Goal: Information Seeking & Learning: Learn about a topic

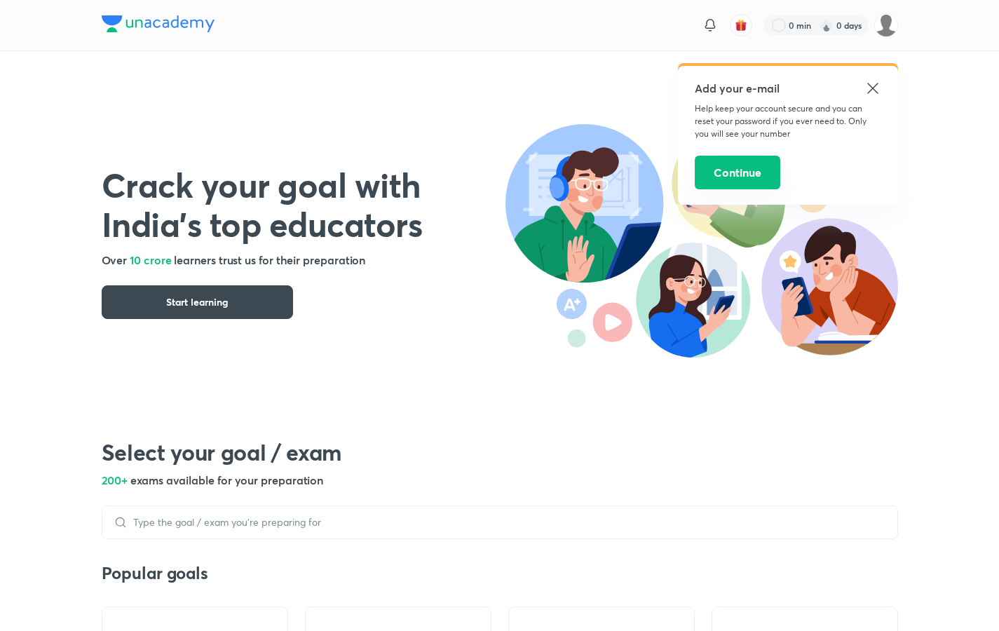
click at [721, 182] on button "Continue" at bounding box center [738, 173] width 86 height 34
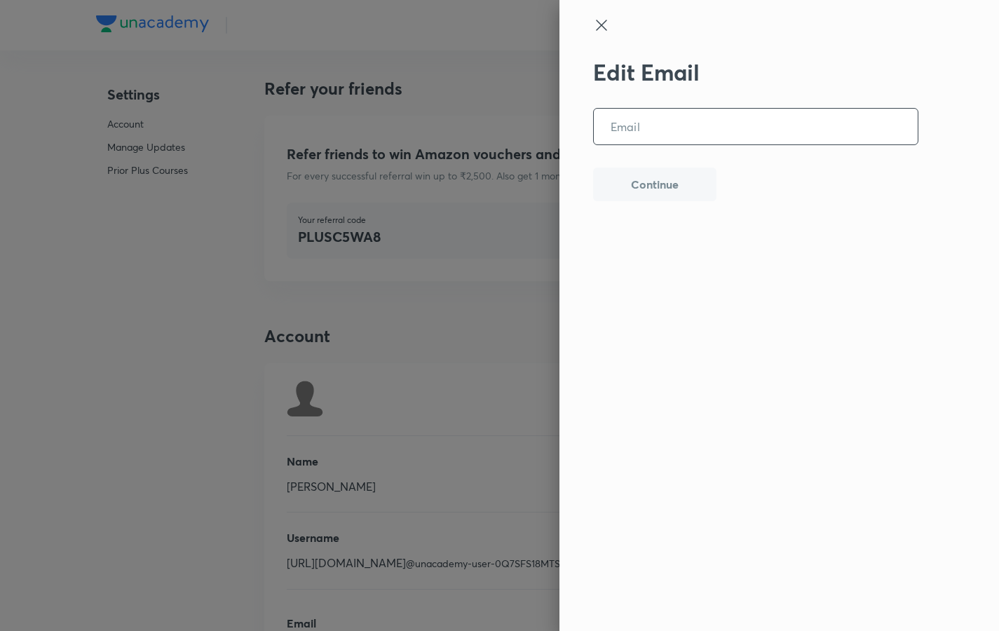
scroll to position [3320, 0]
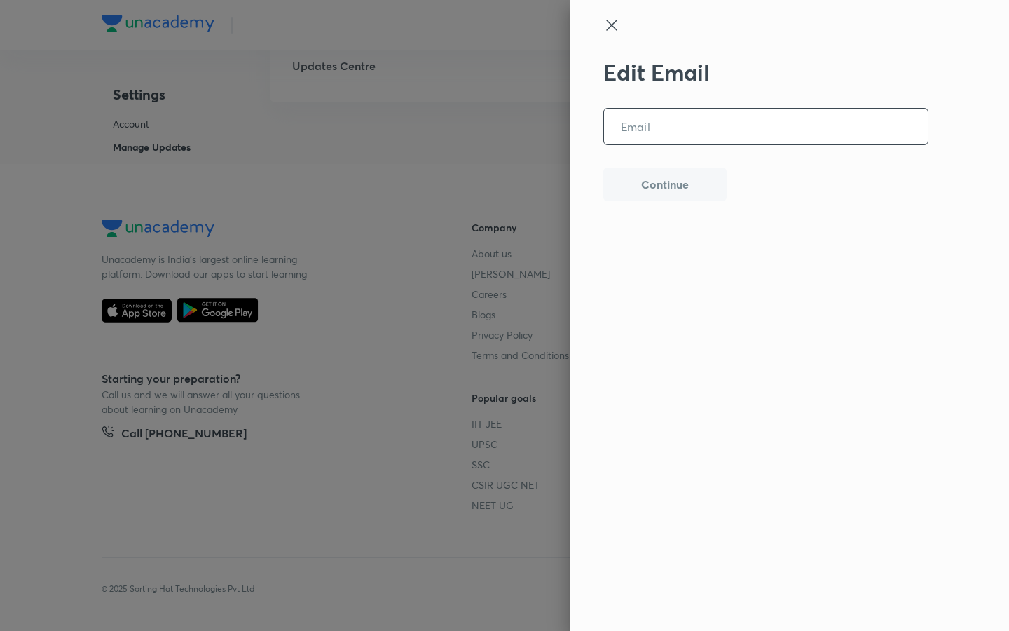
click at [732, 175] on div "Edit Email ​ Continue" at bounding box center [765, 311] width 325 height 505
click at [678, 127] on input "email" at bounding box center [766, 127] width 324 height 36
paste input "nitin.sharma6936@icloud.com"
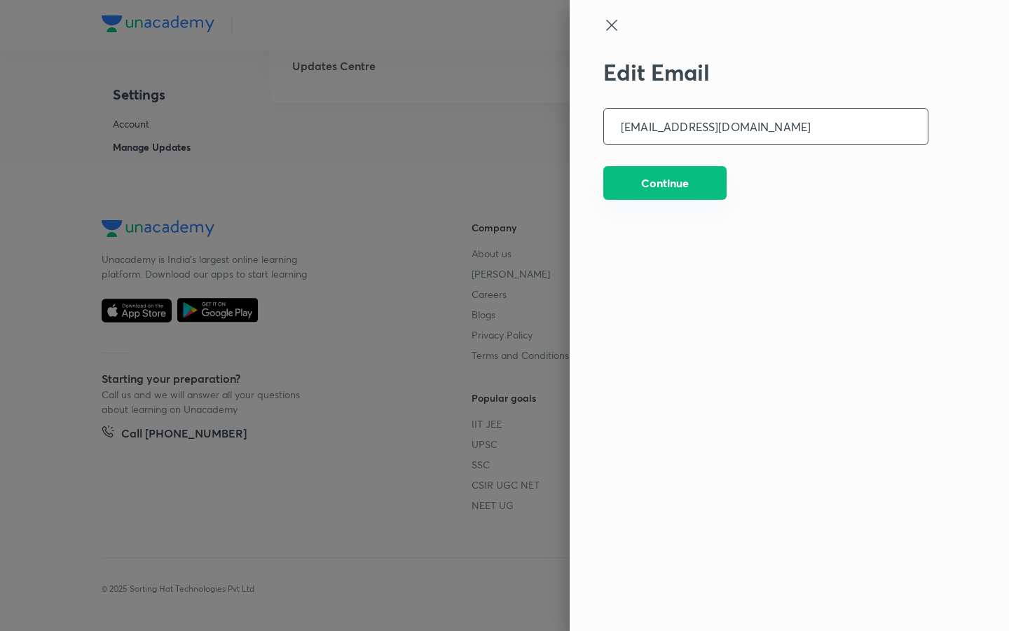
type input "nitin.sharma6936@icloud.com"
click at [653, 193] on button "Continue" at bounding box center [664, 183] width 123 height 34
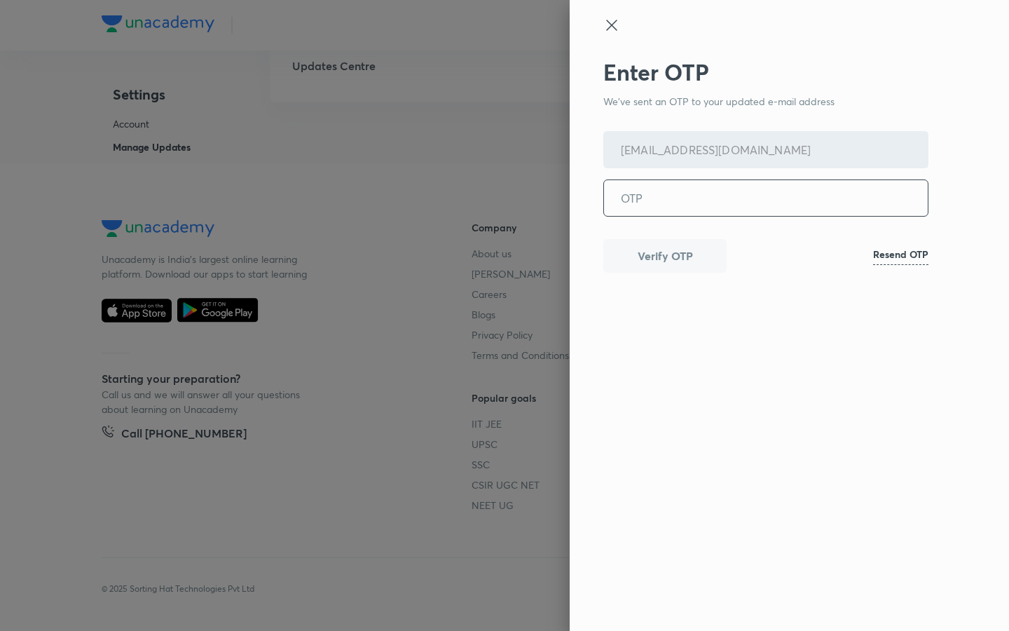
click at [640, 206] on input "tel" at bounding box center [766, 198] width 324 height 36
click at [826, 362] on div "Enter OTP We've sent an OTP to your updated e-mail address nitin.sharma6936@icl…" at bounding box center [765, 311] width 325 height 505
click at [638, 198] on input "tel" at bounding box center [766, 198] width 324 height 36
click at [642, 265] on button "Verify OTP" at bounding box center [664, 255] width 123 height 34
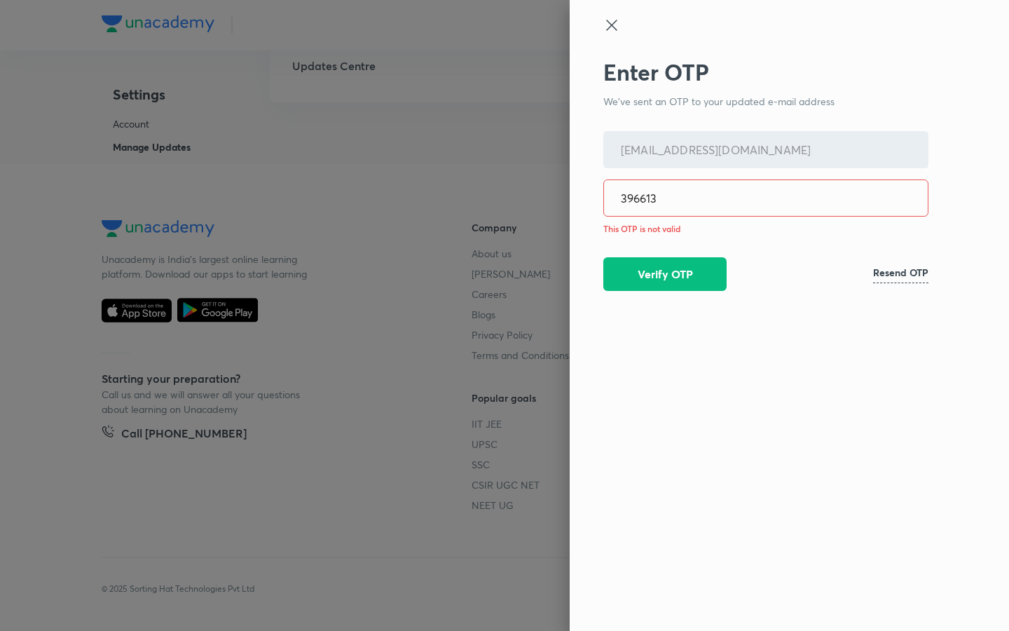
click at [660, 200] on input "396613" at bounding box center [766, 198] width 324 height 36
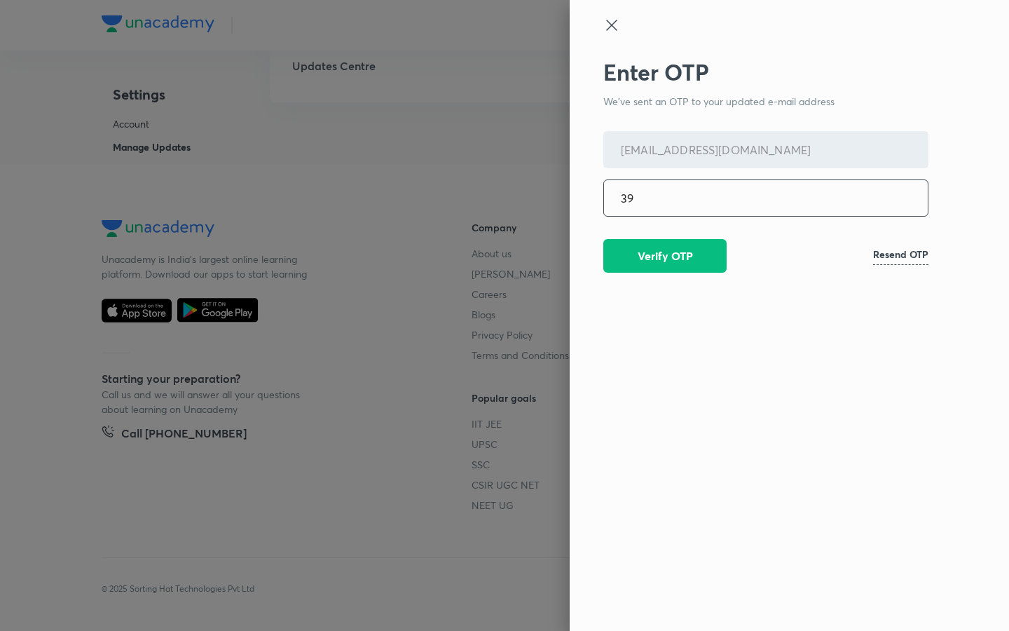
type input "3"
click at [878, 257] on h6 "Resend OTP" at bounding box center [900, 254] width 55 height 15
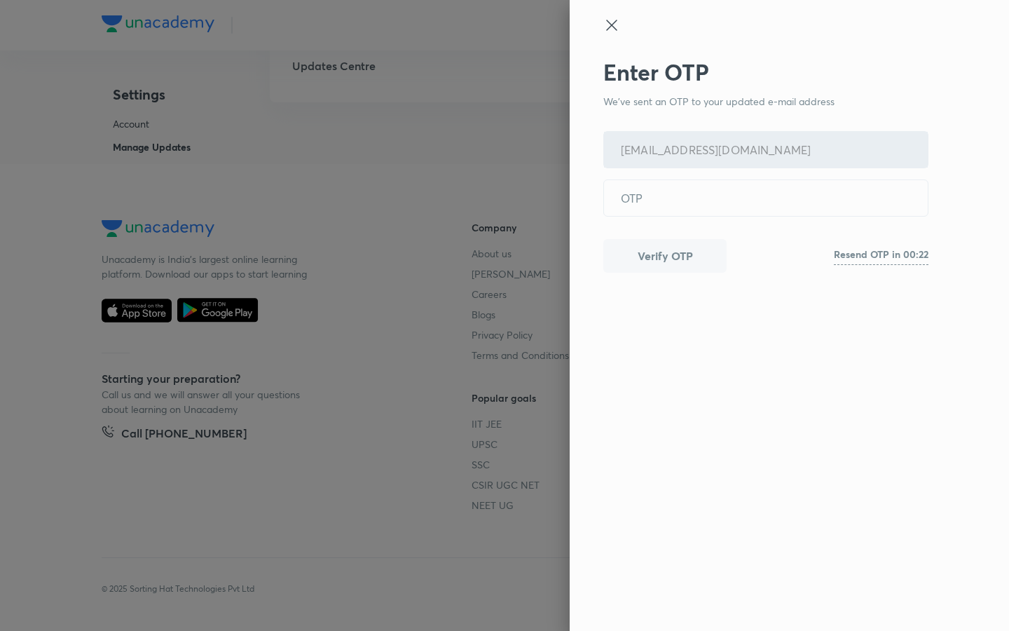
click at [616, 23] on icon at bounding box center [611, 25] width 17 height 17
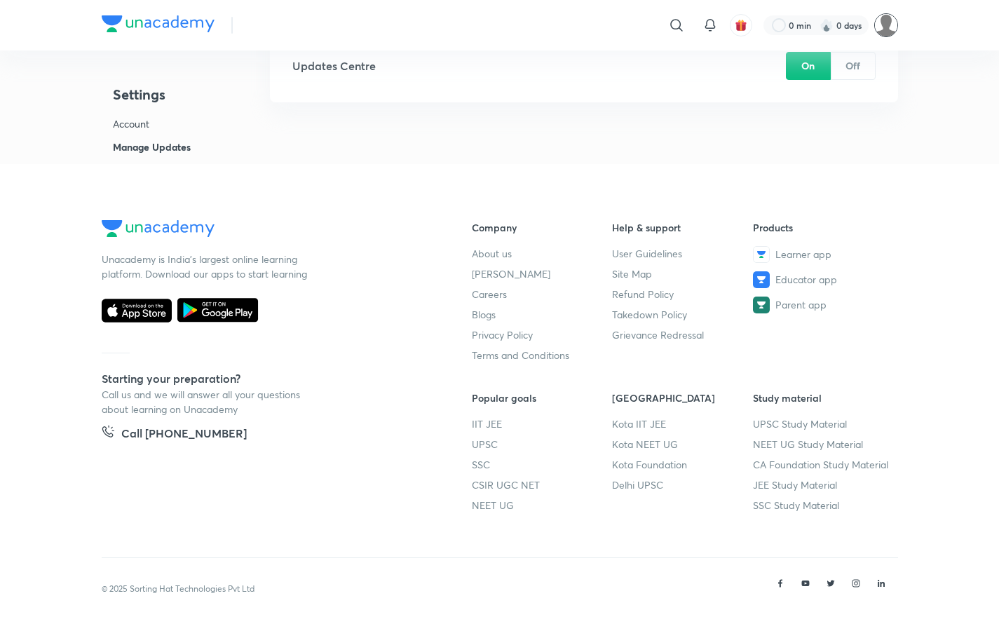
click at [884, 30] on img at bounding box center [886, 25] width 24 height 24
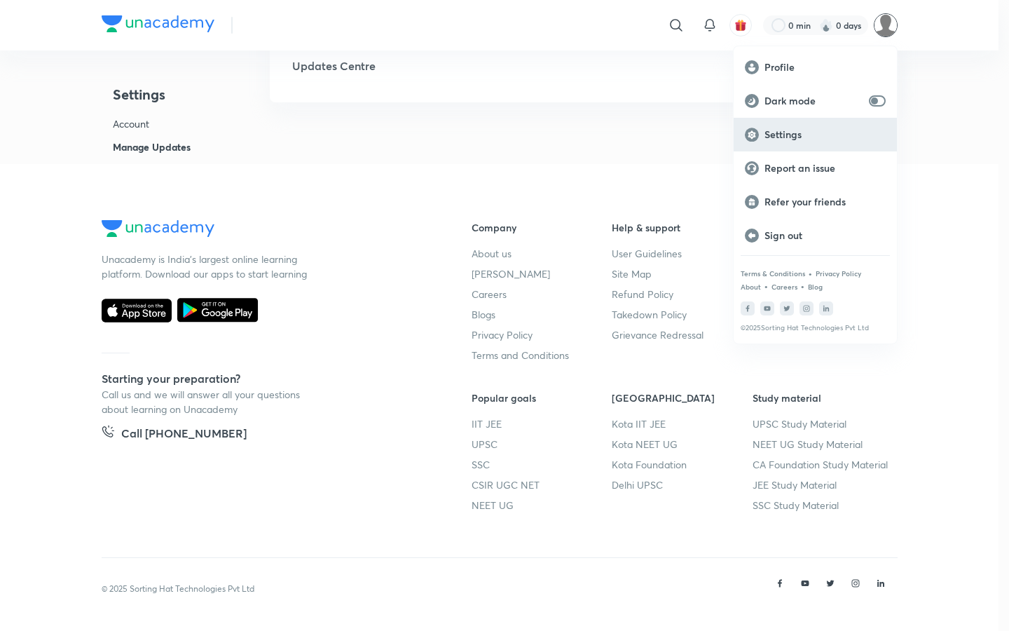
click at [765, 132] on p "Settings" at bounding box center [825, 134] width 121 height 13
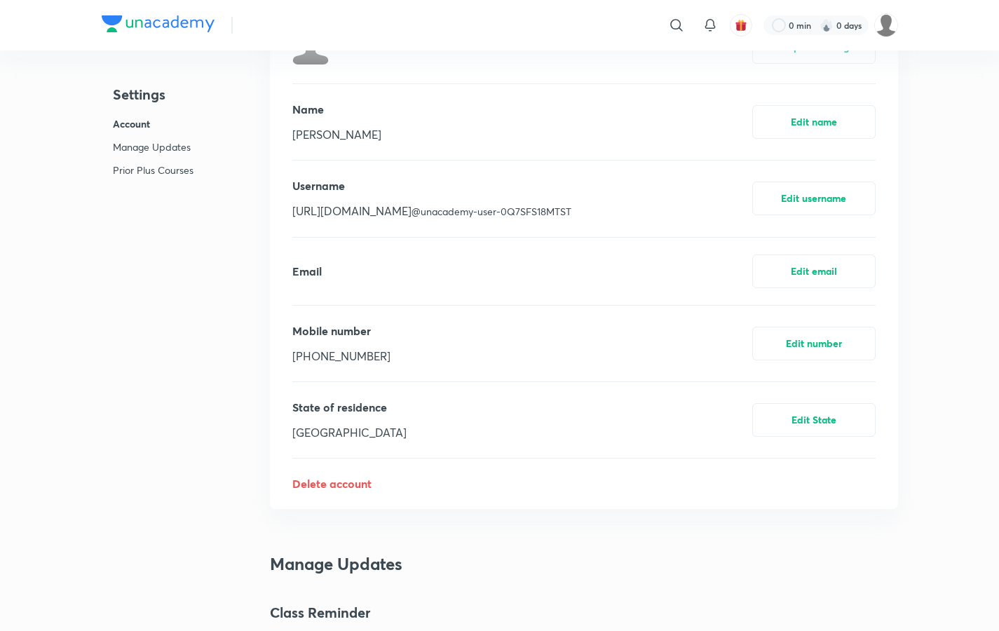
scroll to position [355, 0]
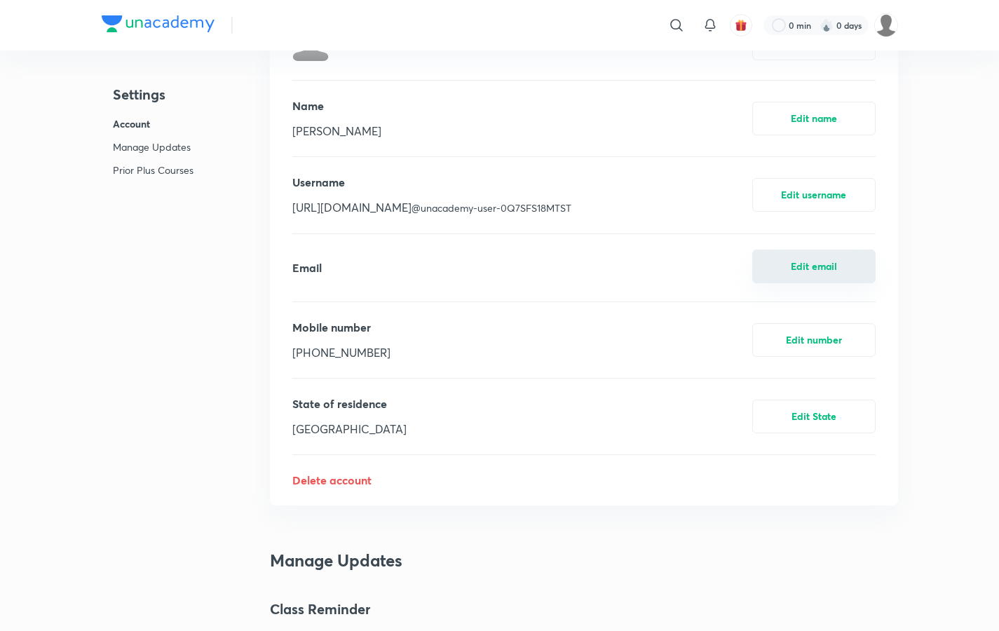
click at [800, 260] on button "Edit email" at bounding box center [813, 267] width 123 height 34
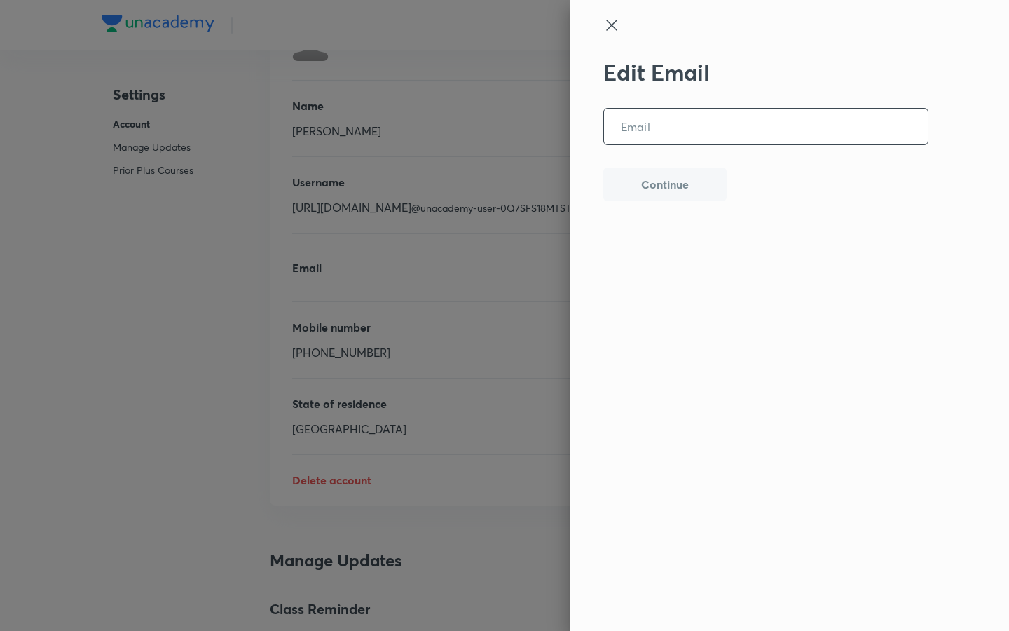
click at [639, 128] on input "email" at bounding box center [766, 127] width 324 height 36
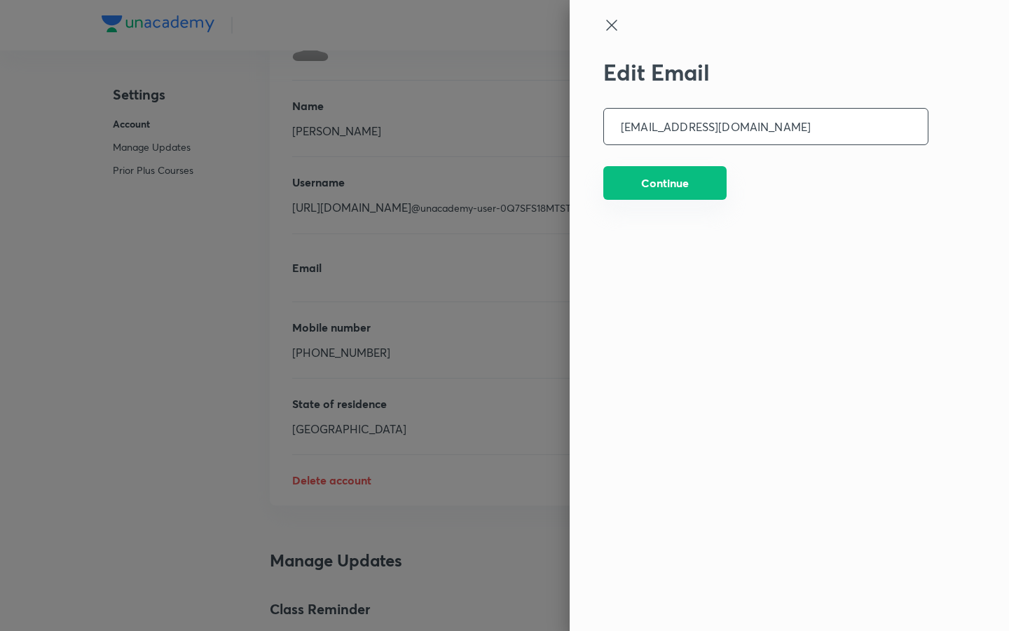
type input "nitin.sharma6936@icloud.com"
click at [667, 187] on button "Continue" at bounding box center [664, 183] width 123 height 34
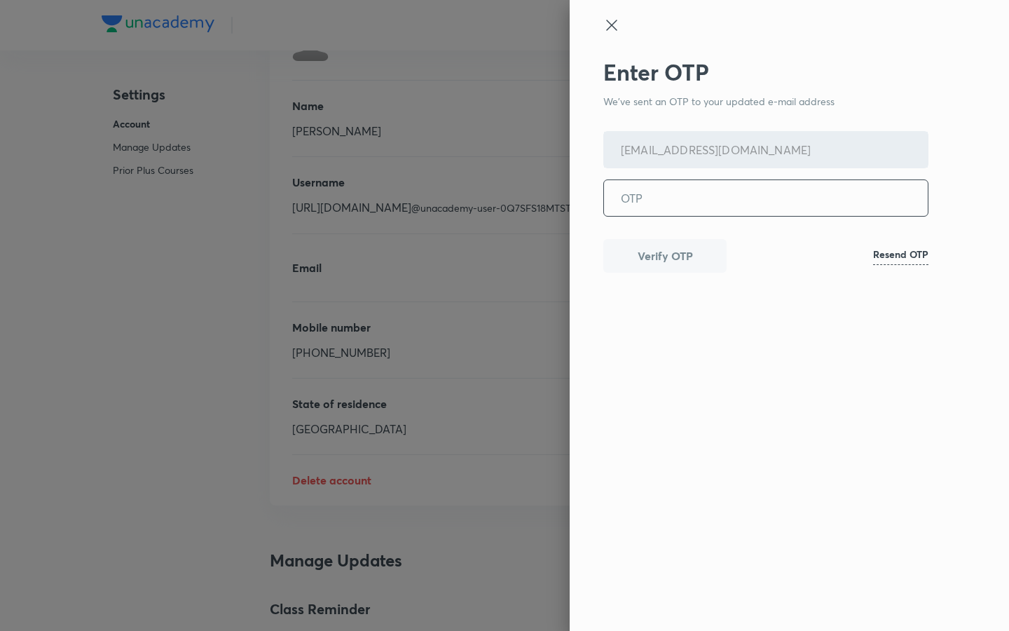
click at [603, 23] on div "Enter OTP We've sent an OTP to your updated e-mail address nitin.sharma6936@icl…" at bounding box center [789, 315] width 439 height 631
click at [613, 20] on icon at bounding box center [611, 25] width 17 height 17
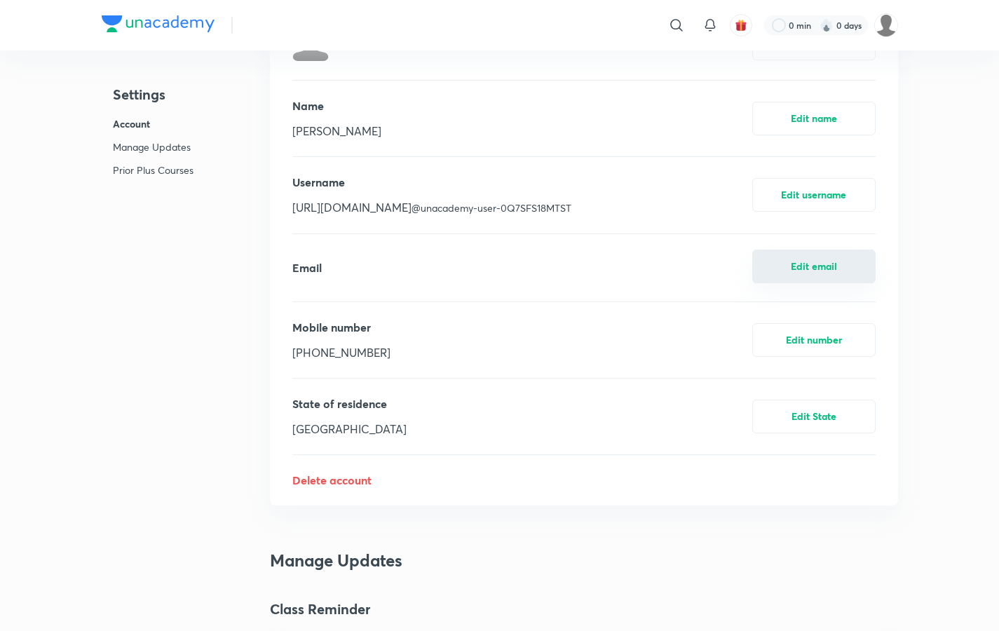
click at [791, 275] on button "Edit email" at bounding box center [813, 267] width 123 height 34
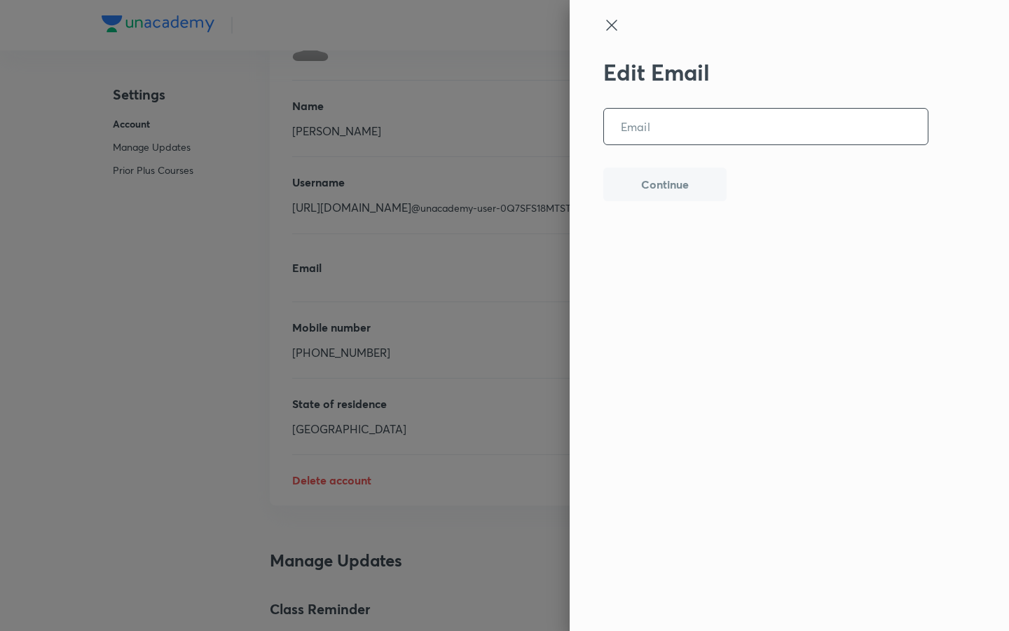
click at [721, 138] on input "email" at bounding box center [766, 127] width 324 height 36
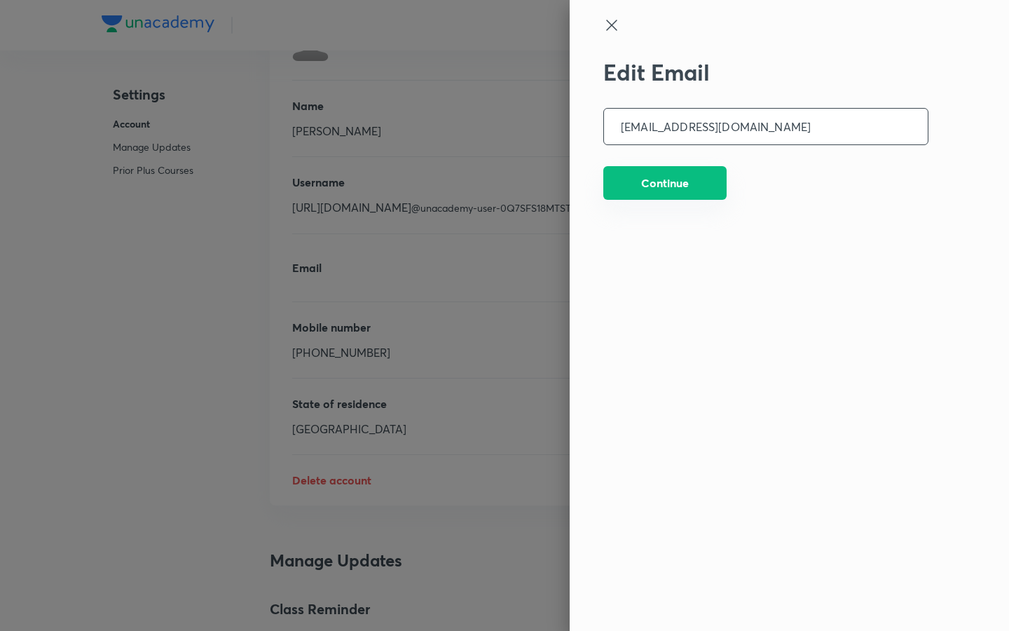
type input "ns77115599@gmail.com"
click at [668, 181] on button "Continue" at bounding box center [664, 183] width 123 height 34
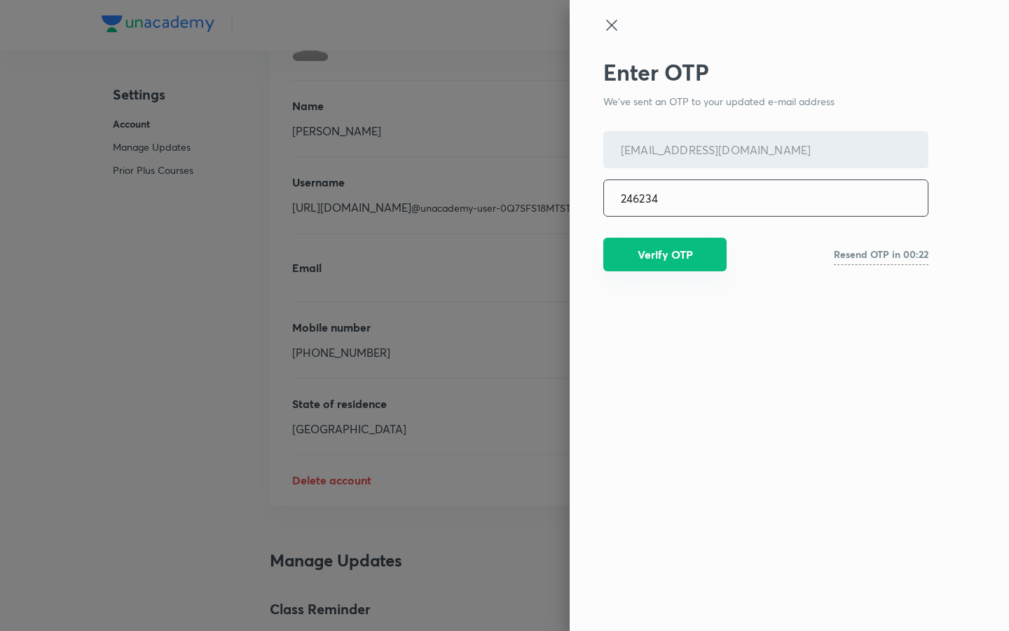
type input "246234"
click at [676, 246] on button "Verify OTP" at bounding box center [664, 255] width 123 height 34
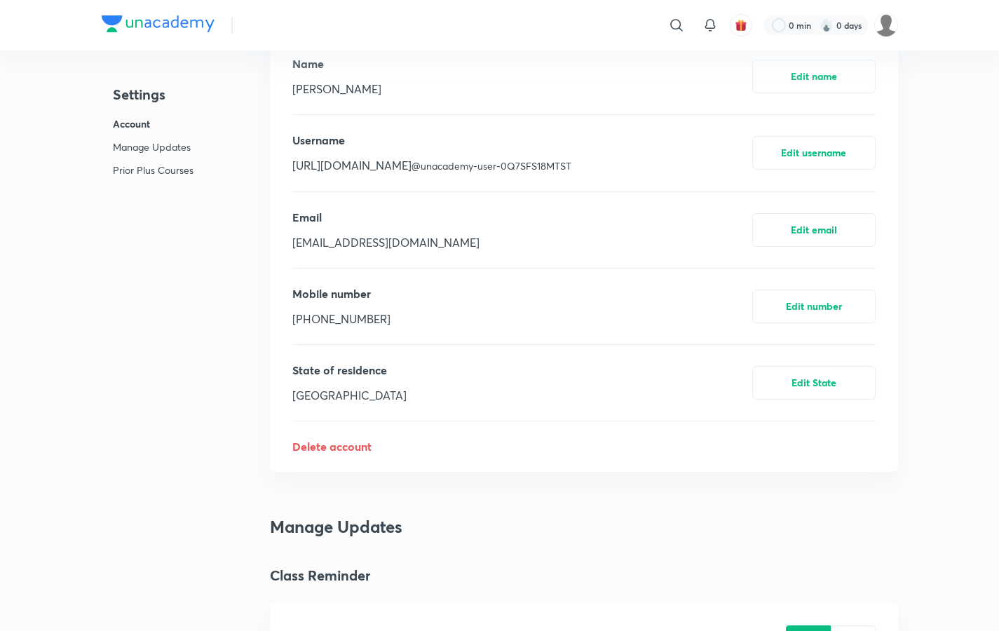
scroll to position [394, 0]
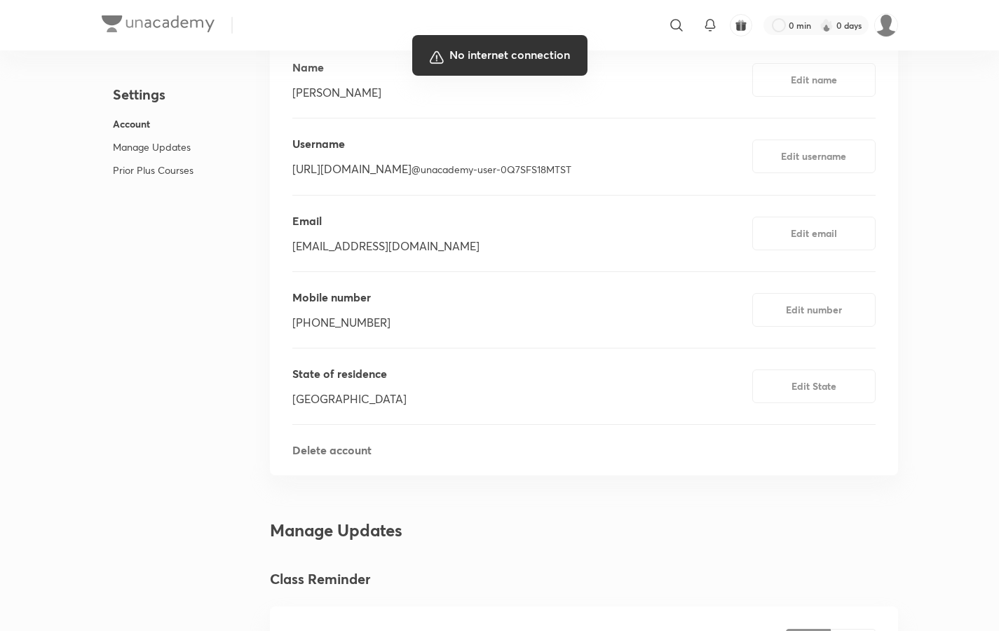
click at [523, 232] on div at bounding box center [499, 315] width 999 height 631
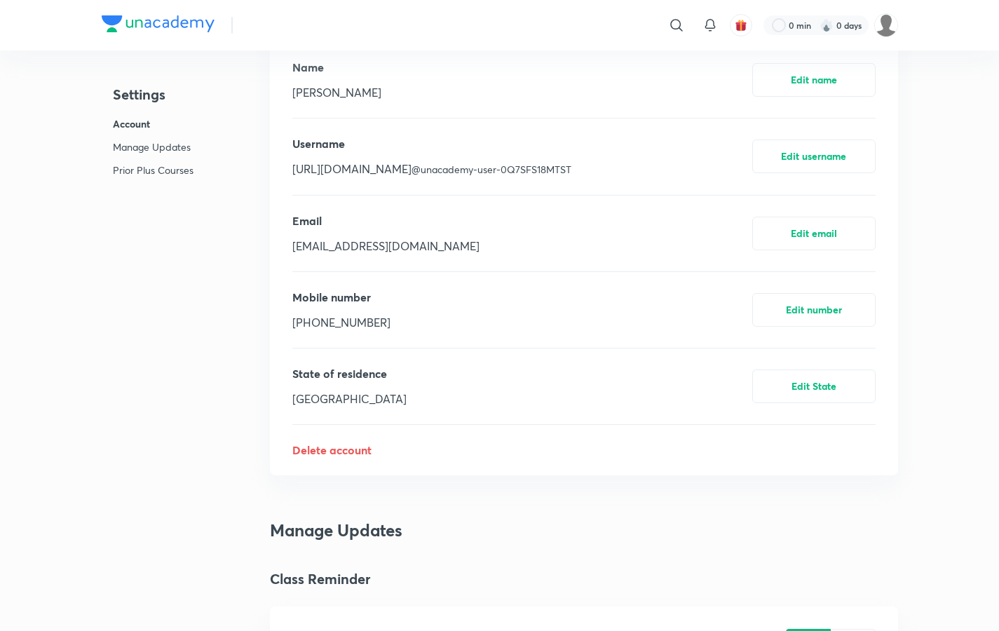
click at [137, 26] on img at bounding box center [158, 23] width 113 height 17
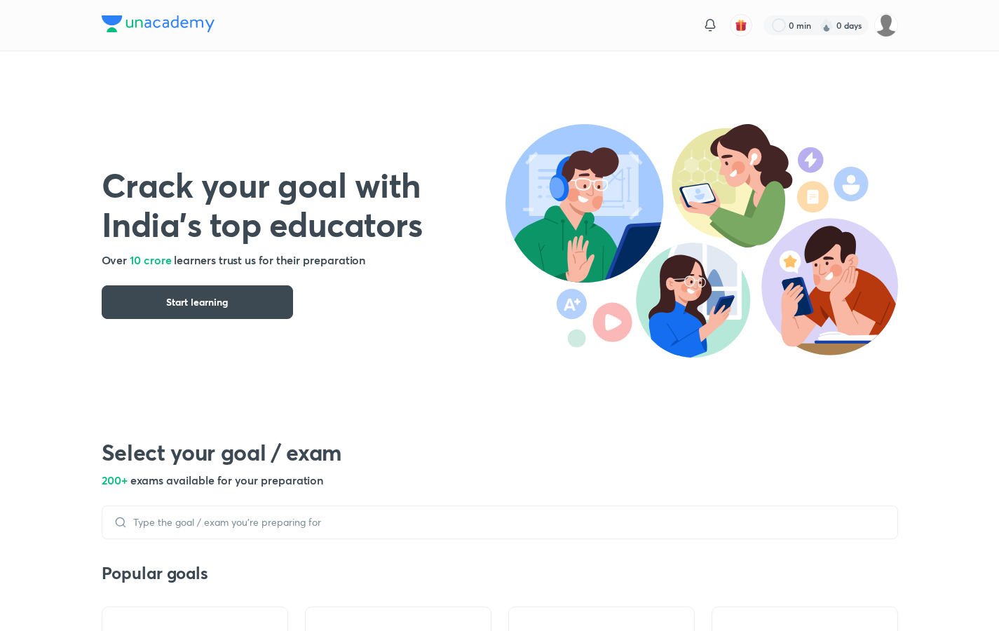
click at [189, 34] on div at bounding box center [158, 25] width 113 height 20
click at [170, 27] on img at bounding box center [158, 23] width 113 height 17
click at [880, 28] on img at bounding box center [886, 25] width 24 height 24
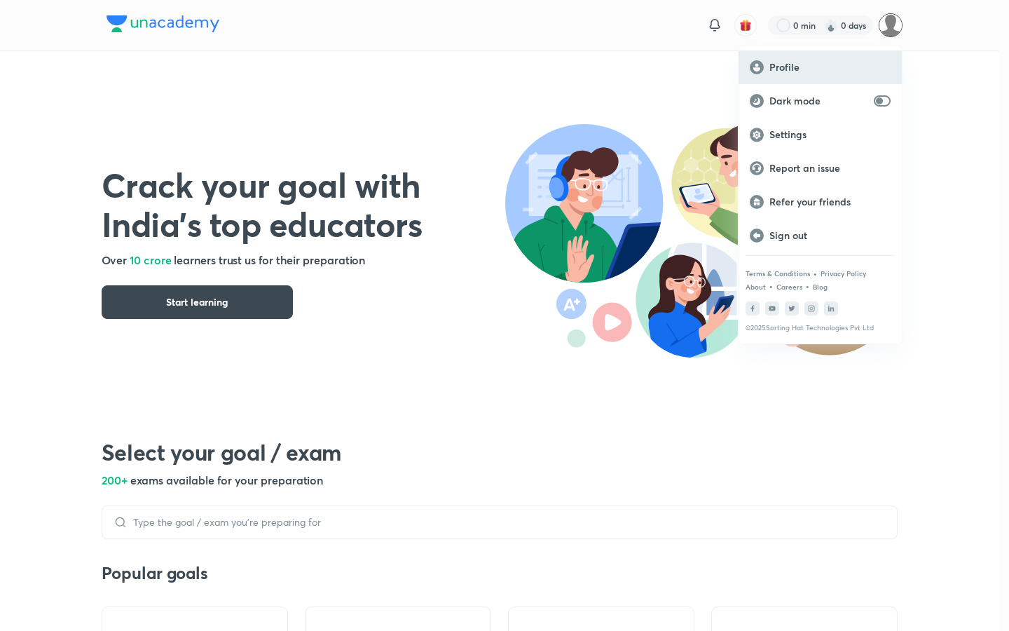
click at [814, 64] on p "Profile" at bounding box center [830, 67] width 121 height 13
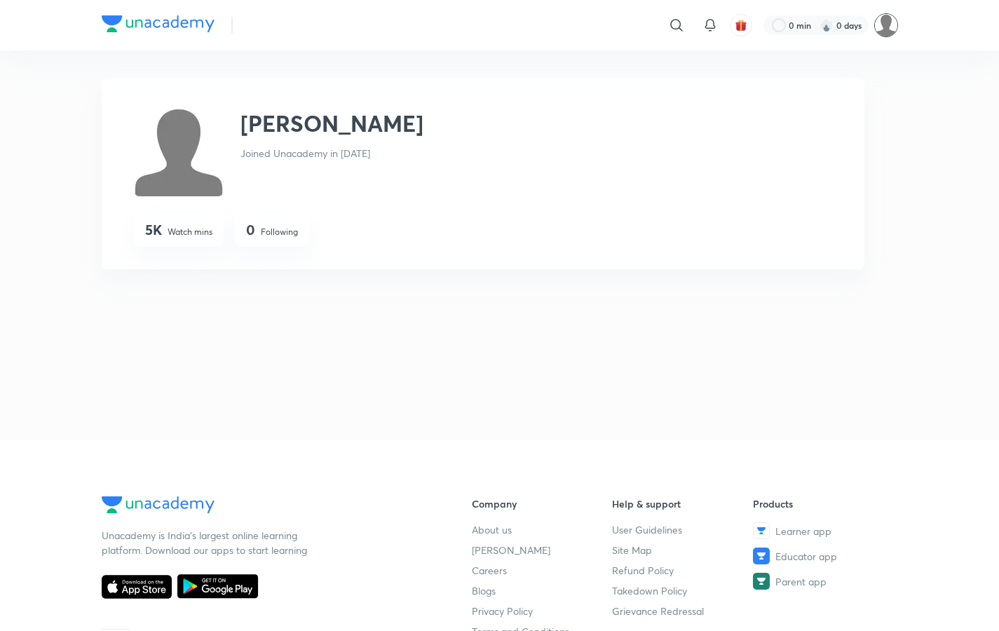
click at [887, 29] on img at bounding box center [886, 25] width 24 height 24
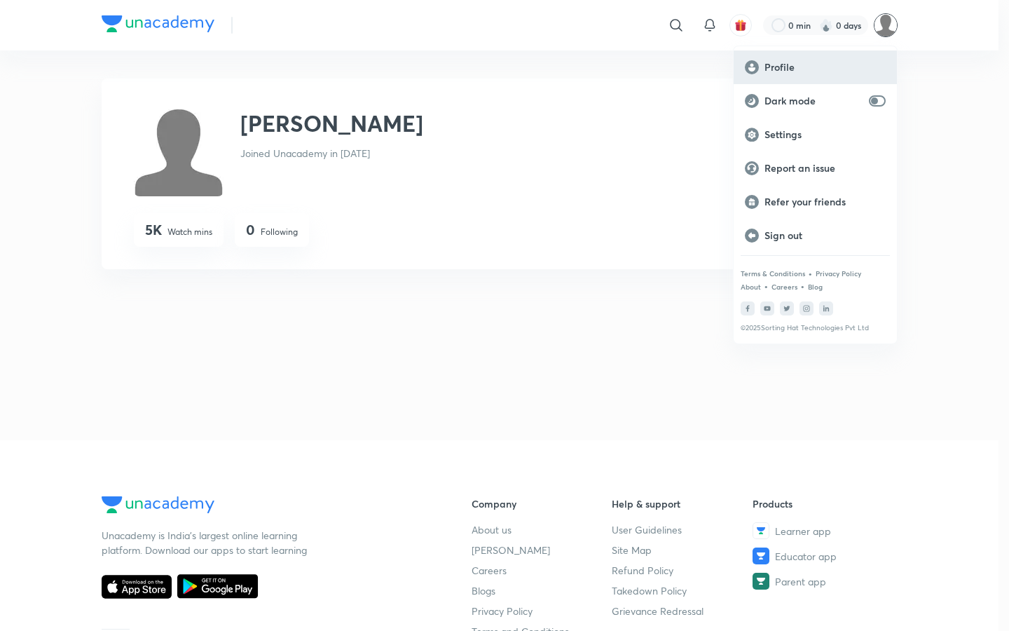
click at [785, 72] on p "Profile" at bounding box center [825, 67] width 121 height 13
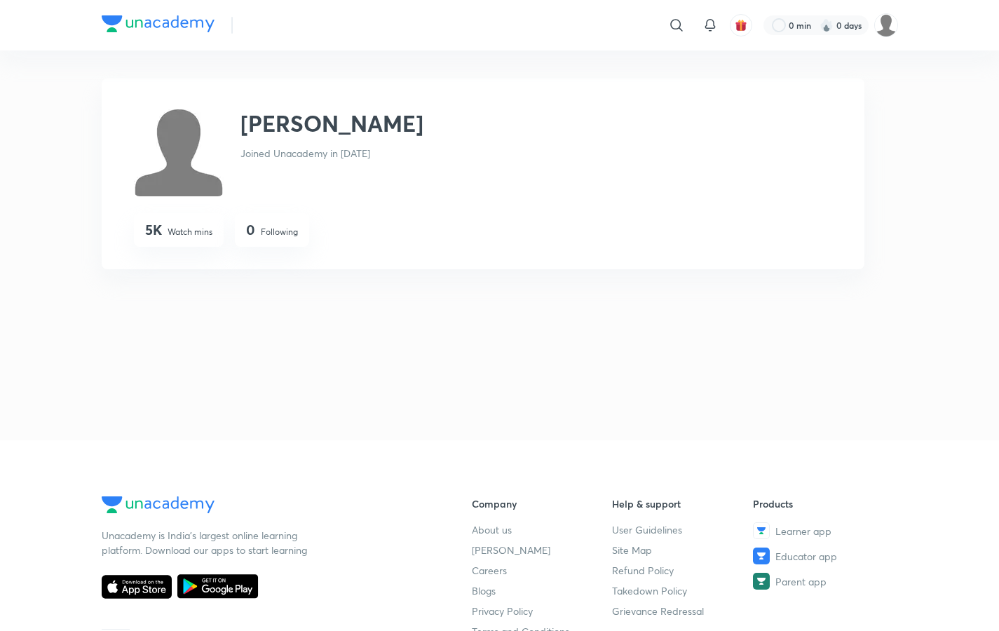
click at [193, 21] on img at bounding box center [158, 23] width 113 height 17
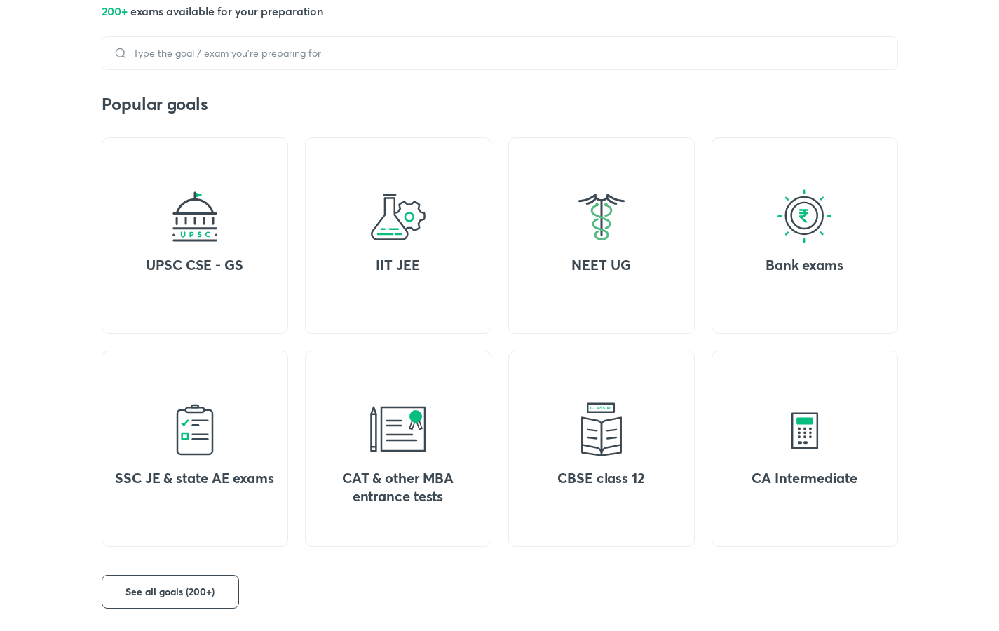
scroll to position [465, 0]
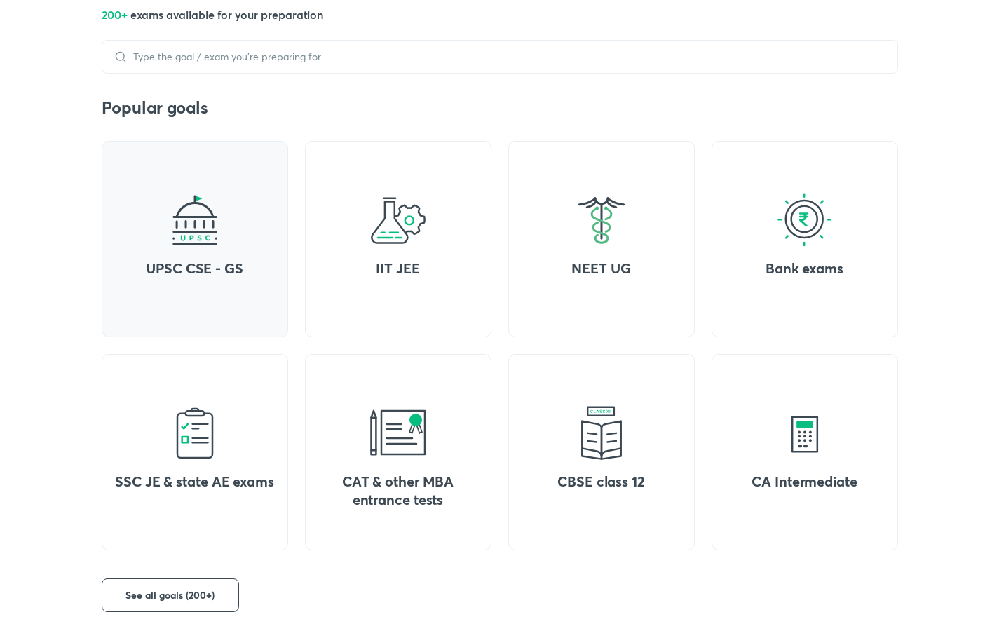
click at [244, 298] on div "UPSC CSE - GS" at bounding box center [195, 239] width 186 height 196
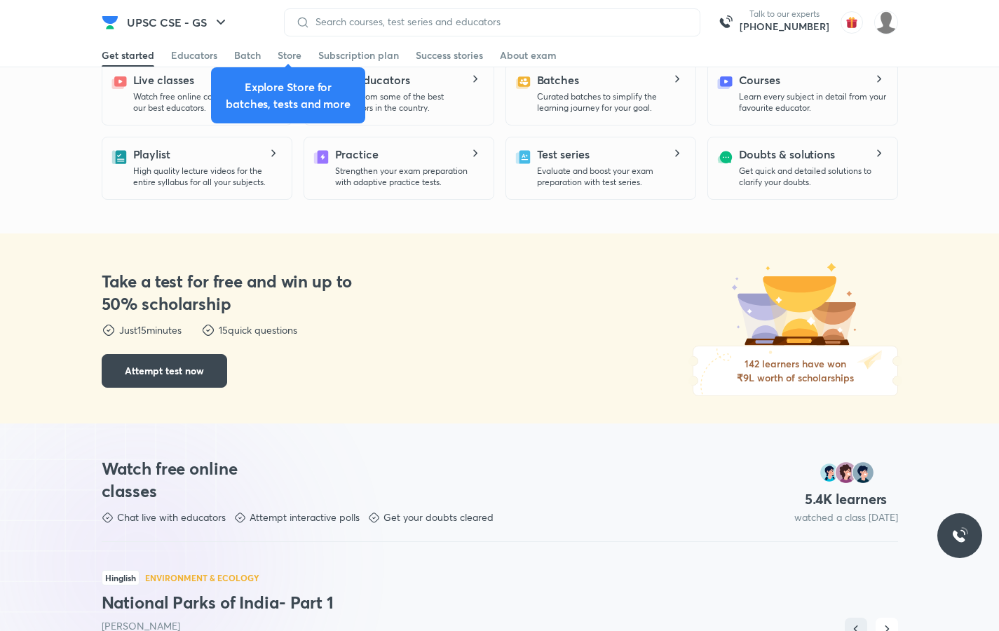
scroll to position [426, 0]
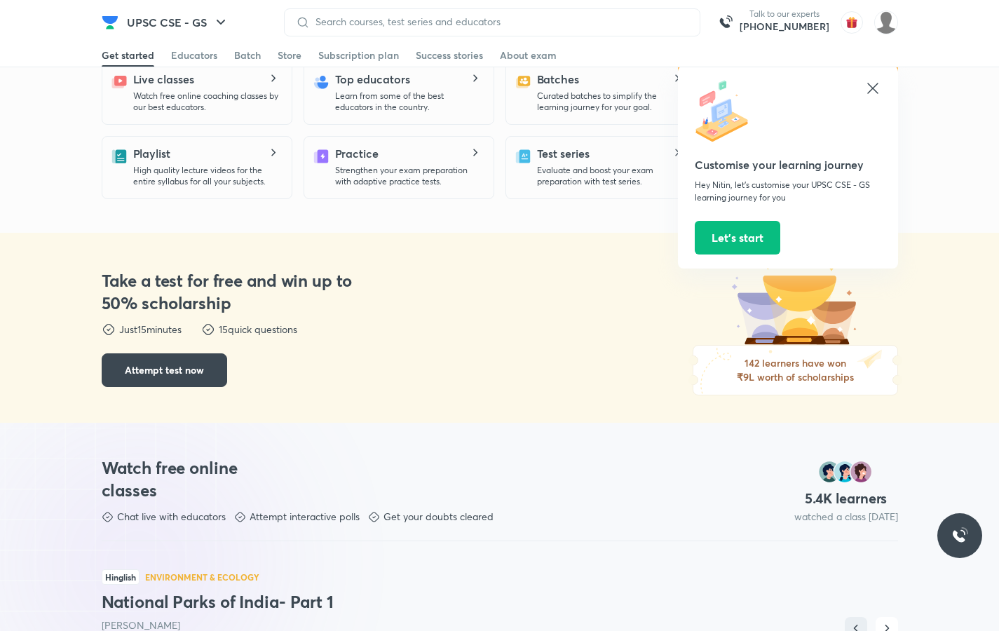
click at [872, 87] on icon at bounding box center [872, 88] width 17 height 17
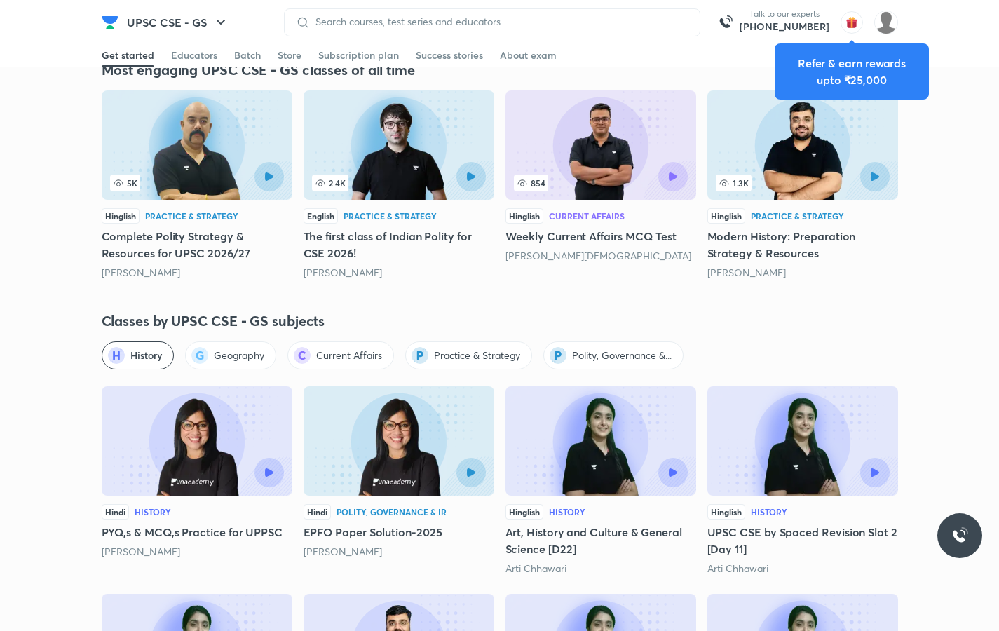
scroll to position [1456, 0]
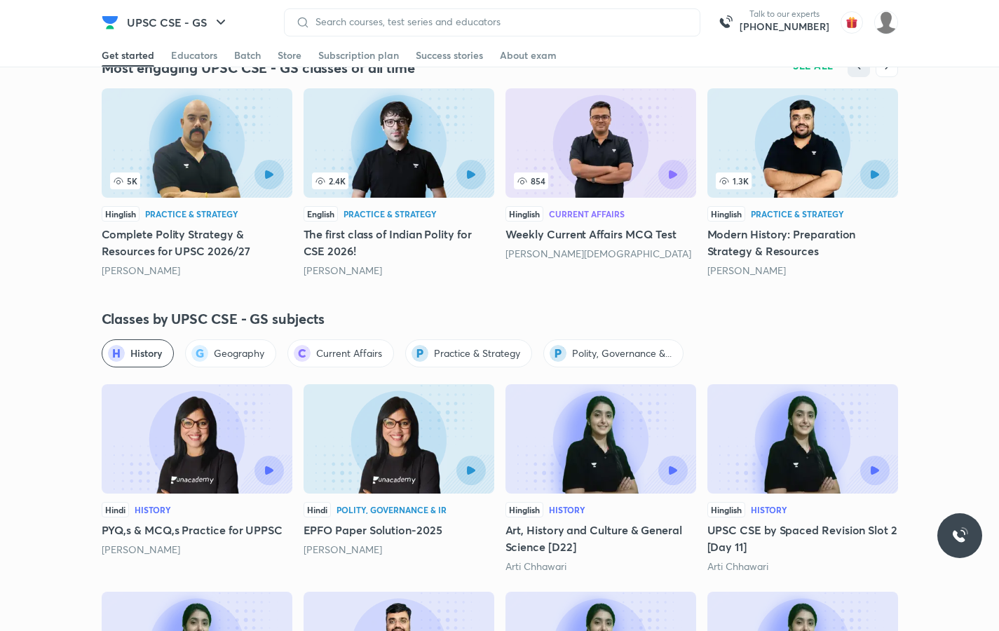
click at [211, 171] on div at bounding box center [240, 174] width 87 height 29
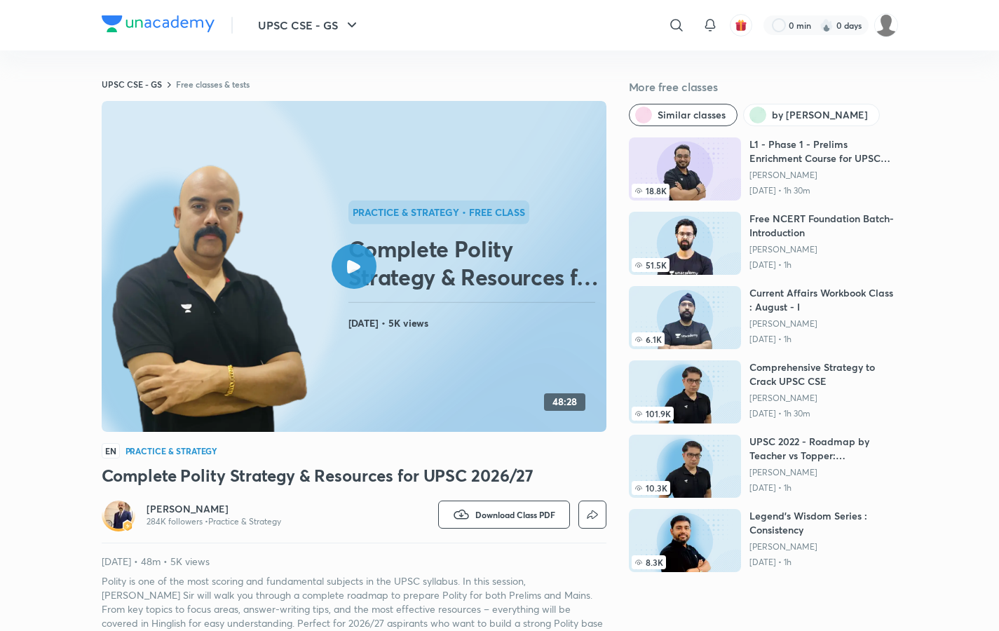
click at [360, 249] on div at bounding box center [354, 266] width 45 height 45
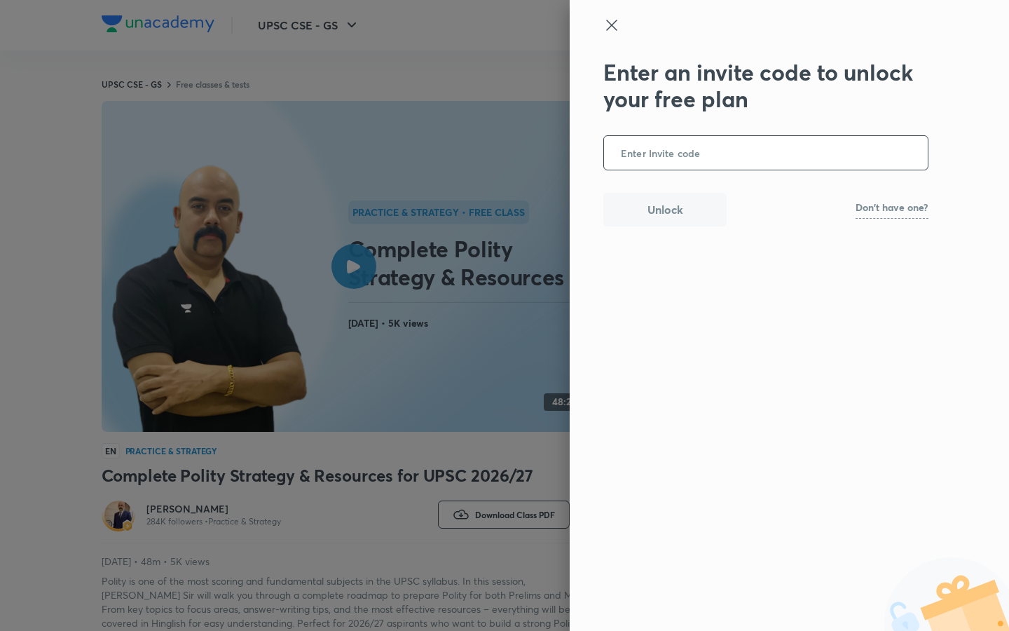
click at [612, 25] on icon at bounding box center [611, 25] width 11 height 11
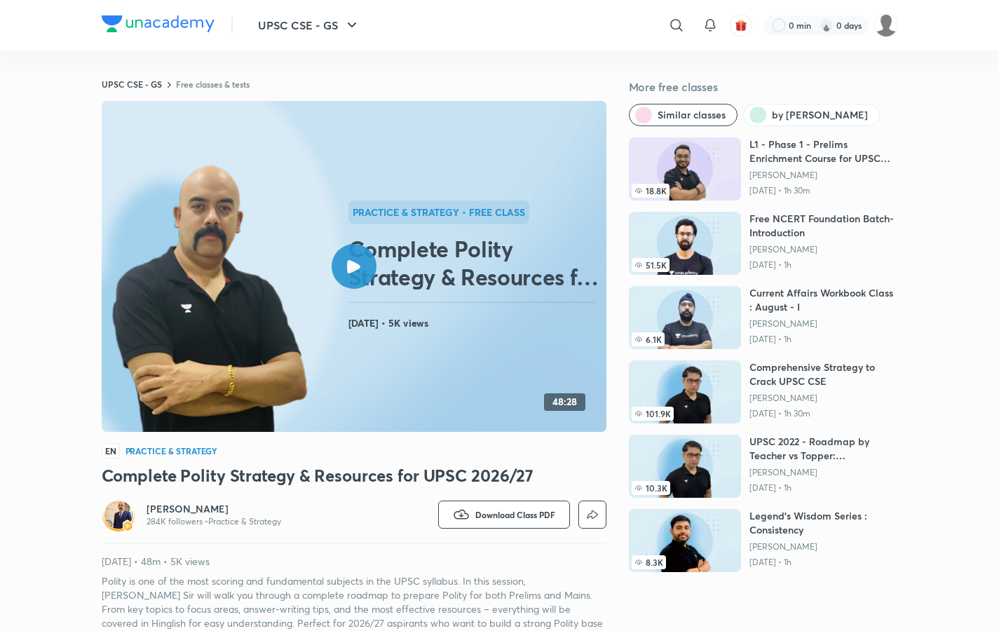
click at [346, 268] on div at bounding box center [354, 266] width 45 height 45
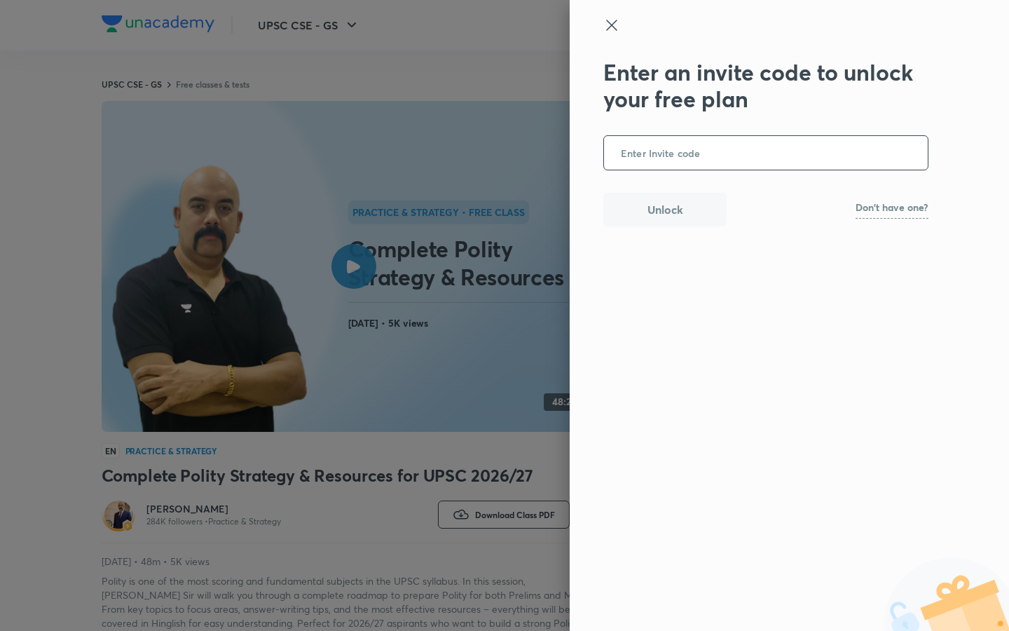
click at [610, 25] on icon at bounding box center [611, 25] width 17 height 17
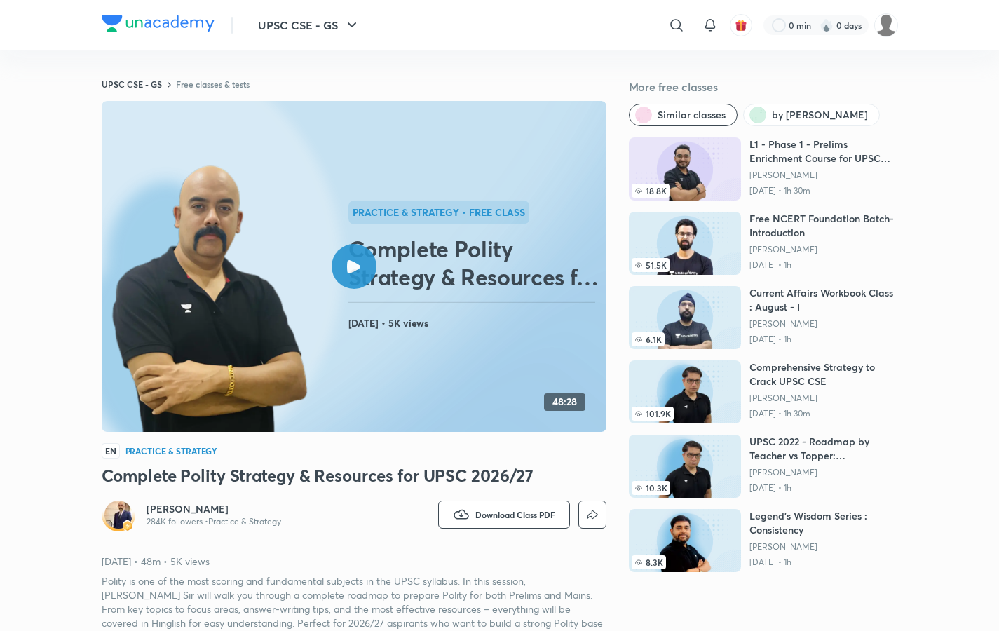
click at [162, 26] on img at bounding box center [158, 23] width 113 height 17
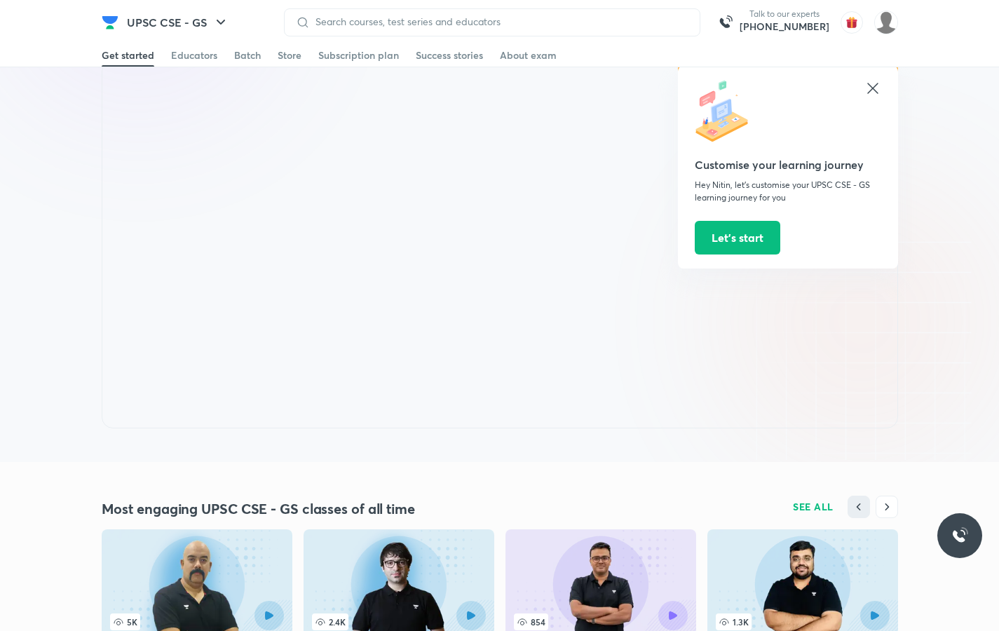
scroll to position [1016, 0]
click at [868, 90] on icon at bounding box center [872, 88] width 17 height 17
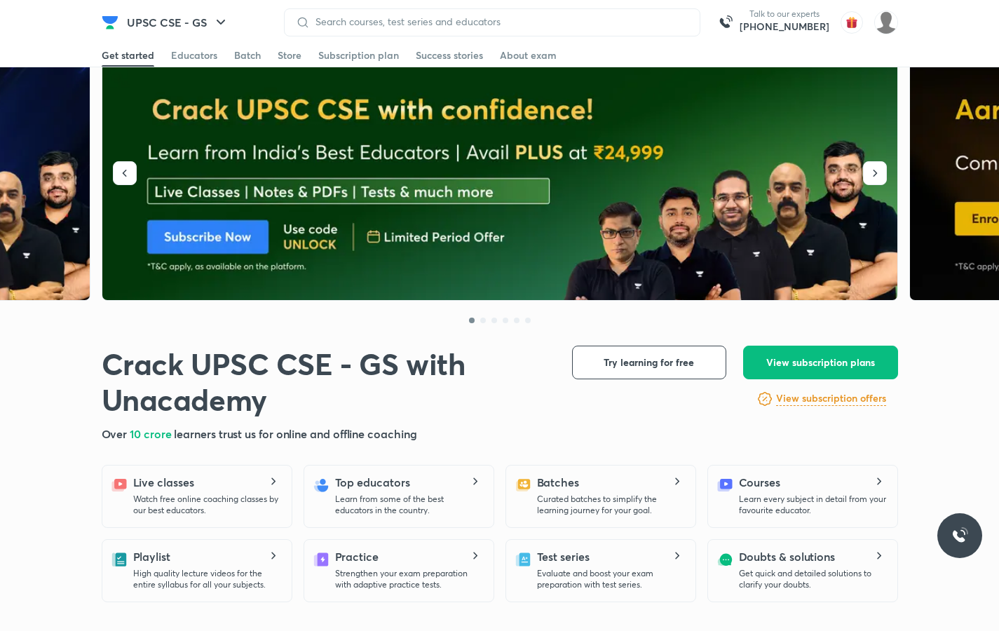
scroll to position [0, 0]
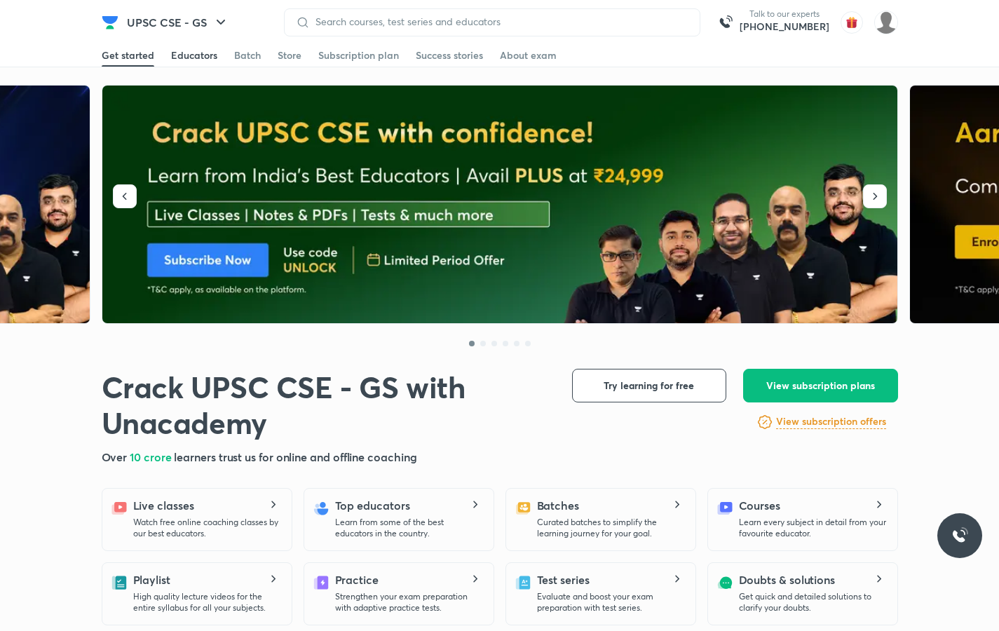
click at [196, 53] on div "Educators" at bounding box center [194, 55] width 46 height 14
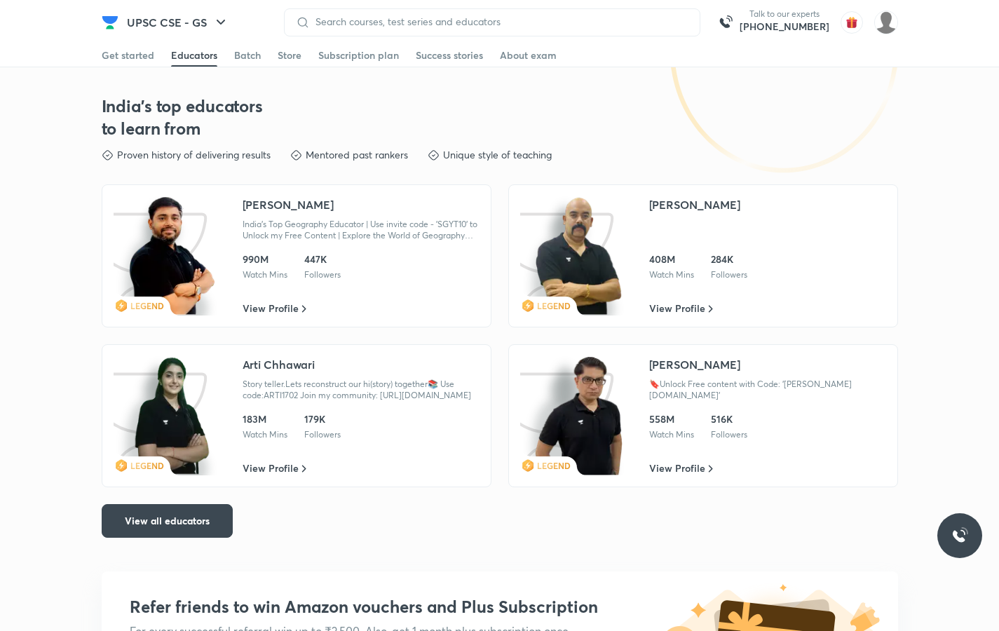
scroll to position [2267, 0]
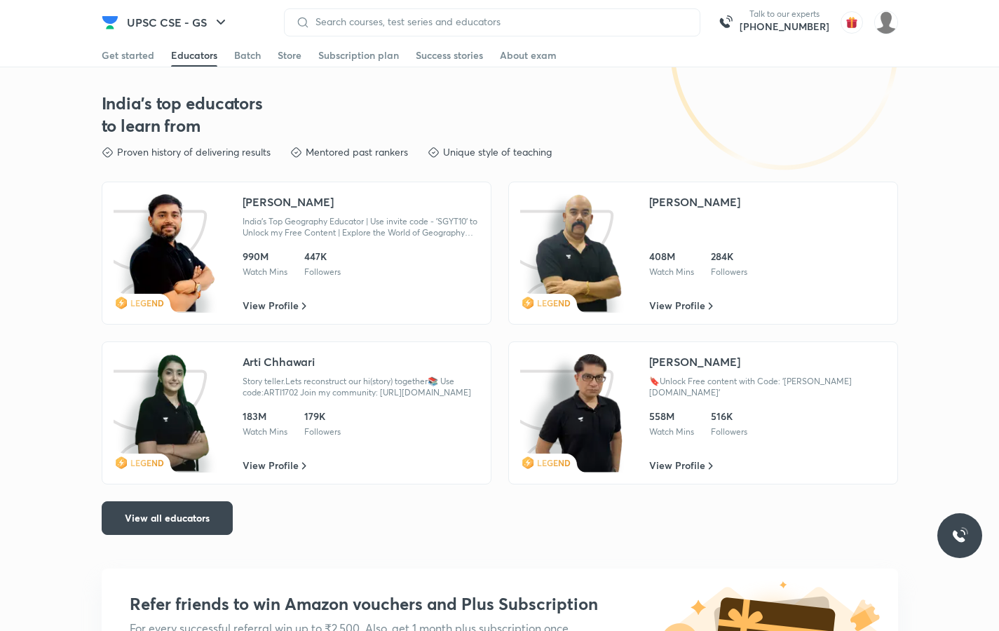
click at [348, 271] on div "990M Watch Mins 447K Followers" at bounding box center [361, 264] width 237 height 28
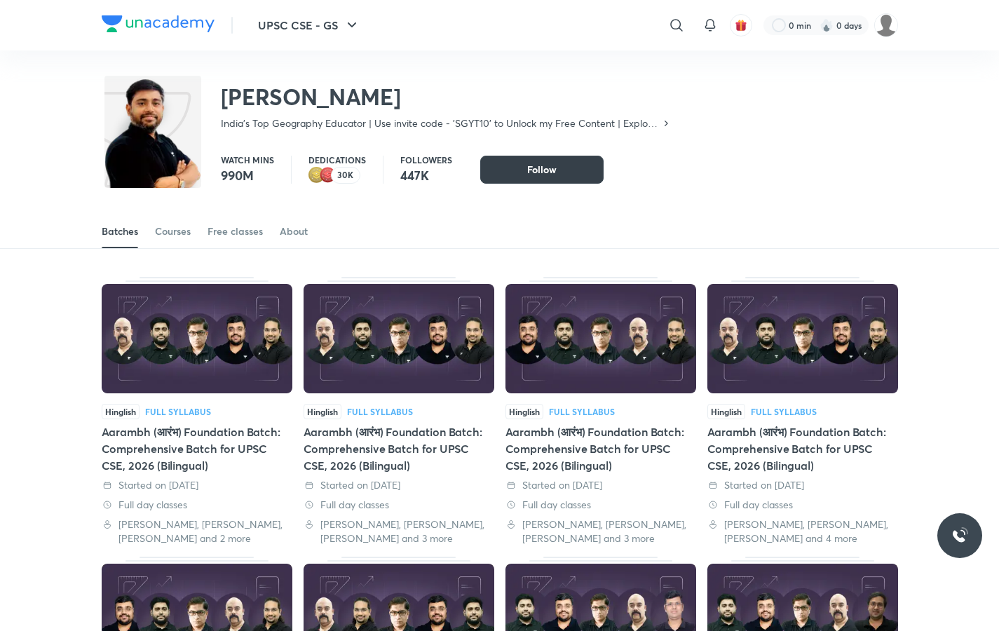
click at [521, 164] on button "Follow" at bounding box center [541, 170] width 123 height 28
click at [169, 20] on img at bounding box center [158, 23] width 113 height 17
